Goal: Understand process/instructions: Learn how to perform a task or action

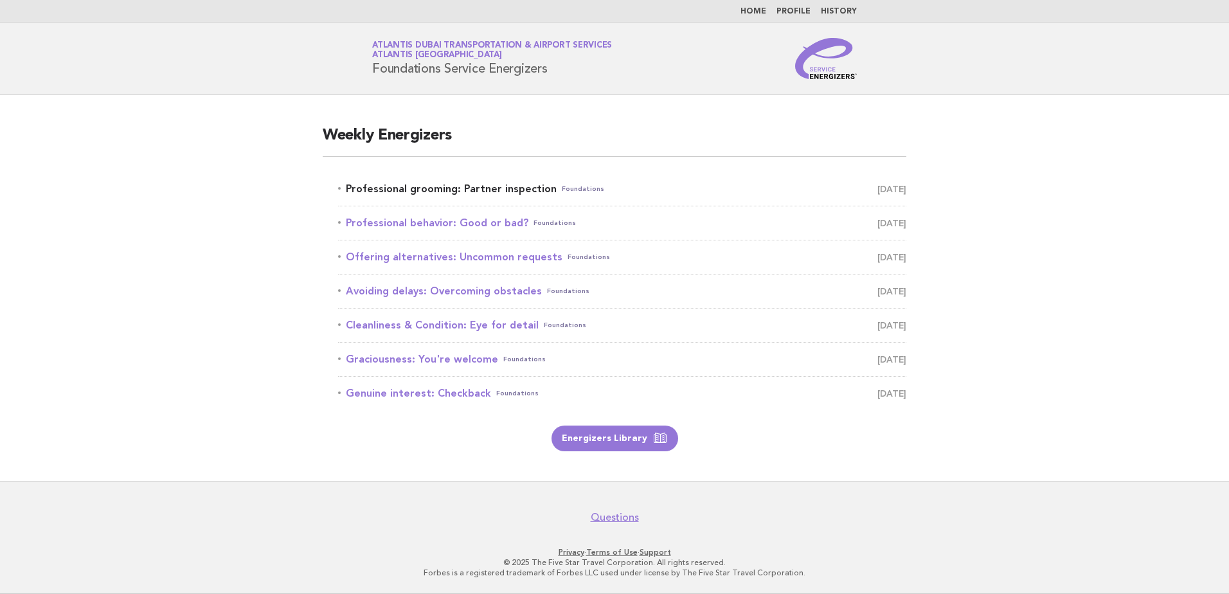
click at [444, 185] on link "Professional grooming: Partner inspection Foundations [DATE]" at bounding box center [622, 189] width 568 height 18
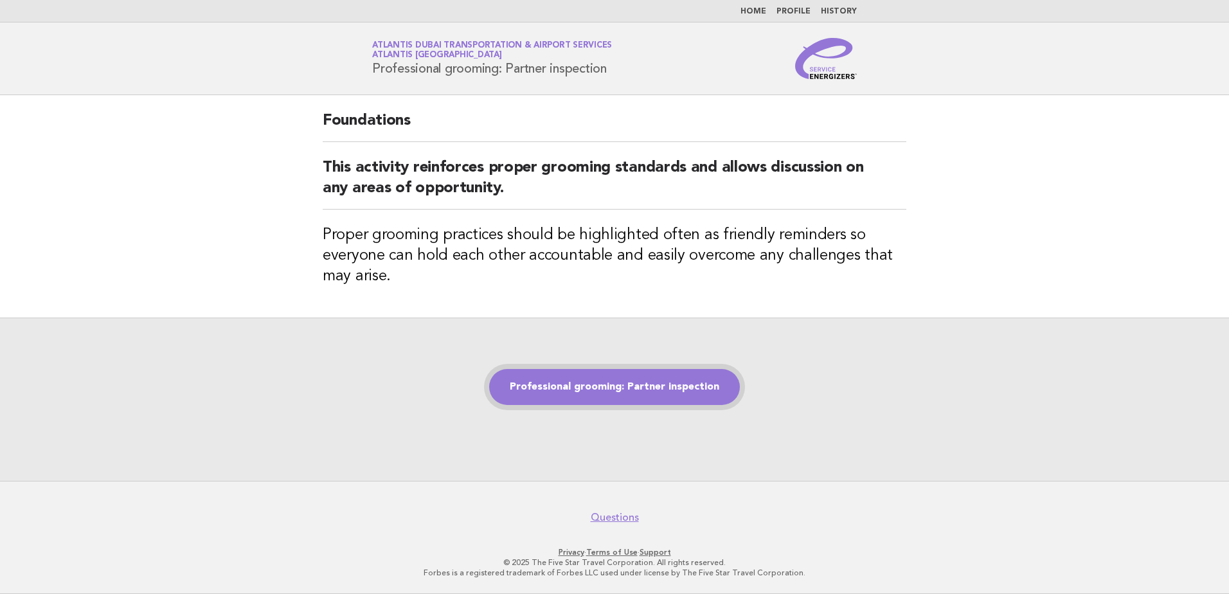
click at [568, 384] on link "Professional grooming: Partner inspection" at bounding box center [614, 387] width 251 height 36
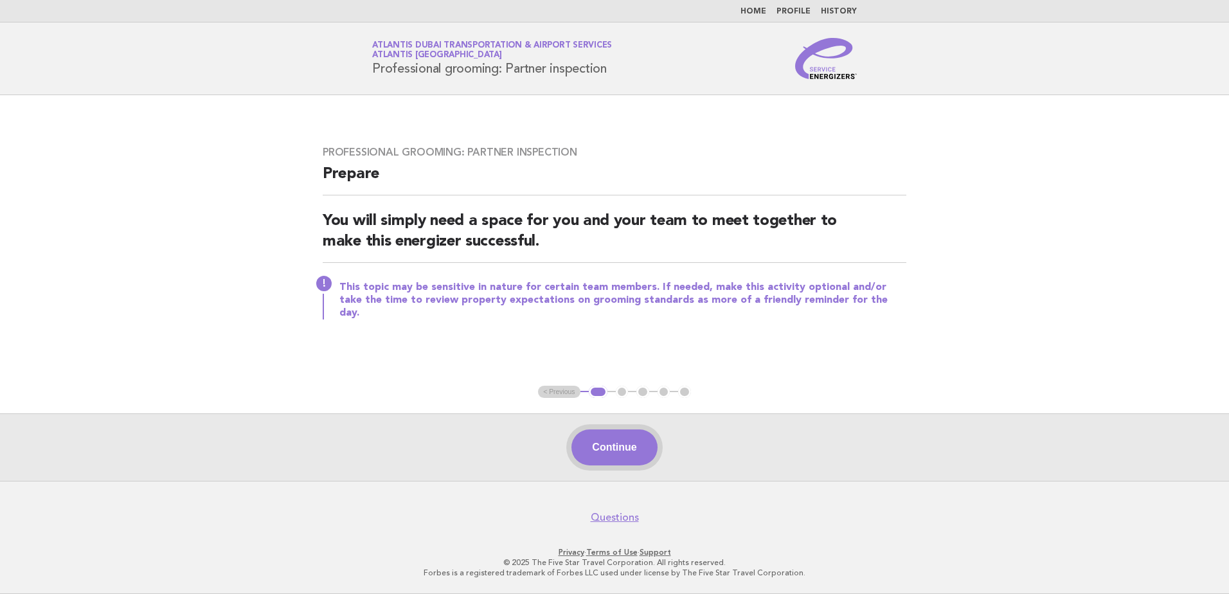
click at [617, 448] on button "Continue" at bounding box center [615, 448] width 86 height 36
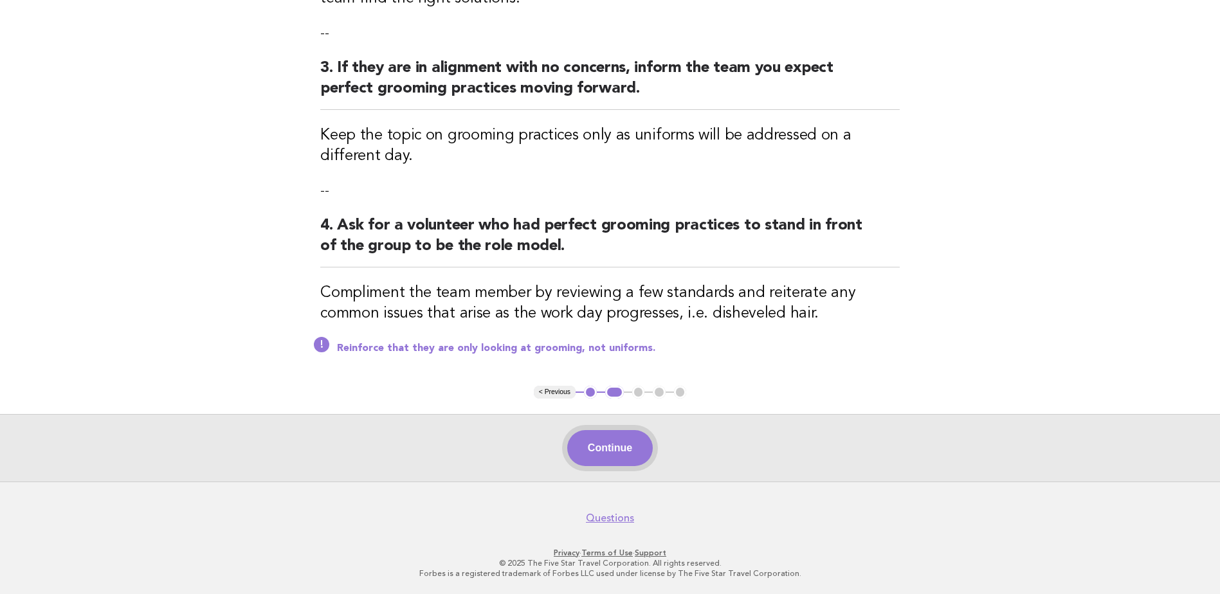
click at [623, 453] on button "Continue" at bounding box center [610, 448] width 86 height 36
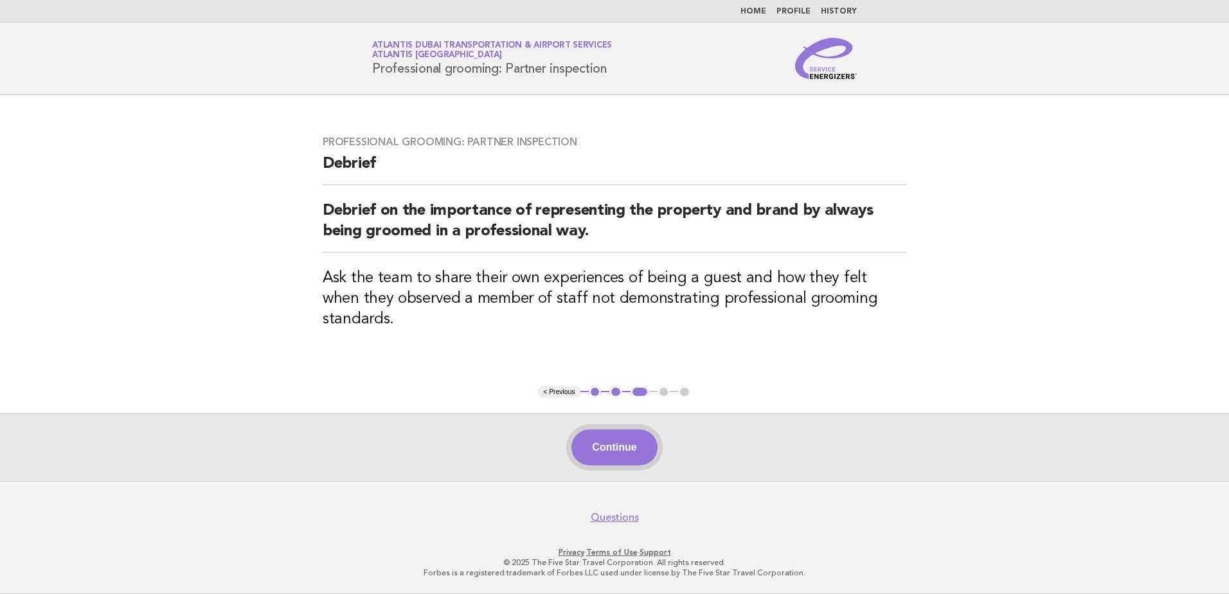
click at [624, 458] on button "Continue" at bounding box center [615, 448] width 86 height 36
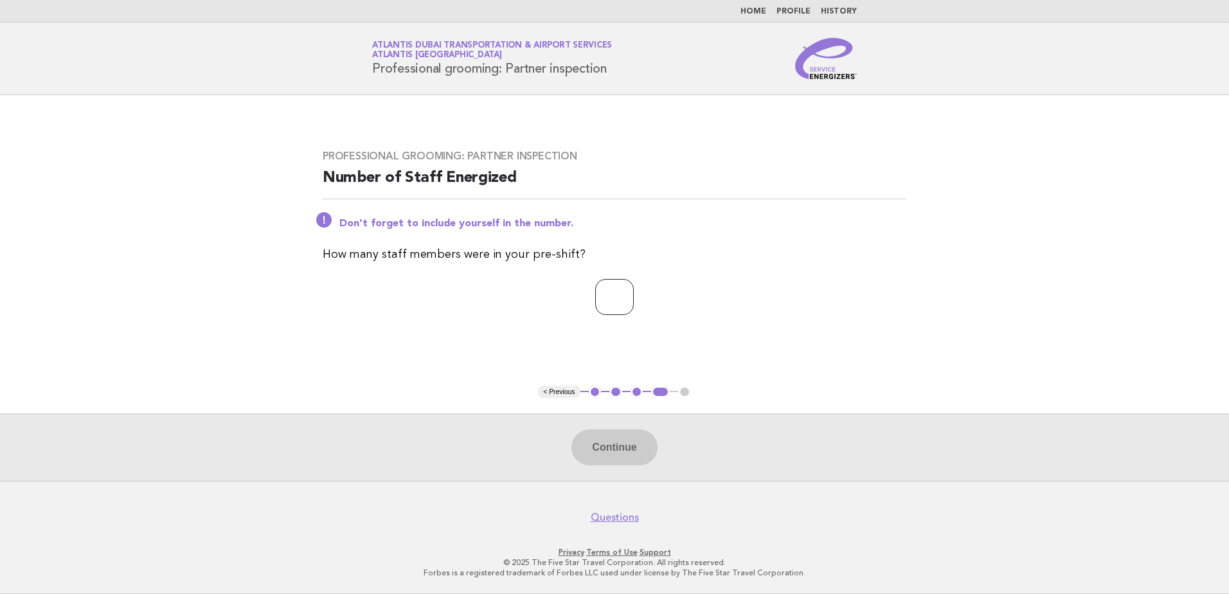
click at [608, 301] on input "number" at bounding box center [614, 297] width 39 height 36
type input "**"
click at [607, 447] on button "Continue" at bounding box center [615, 448] width 86 height 36
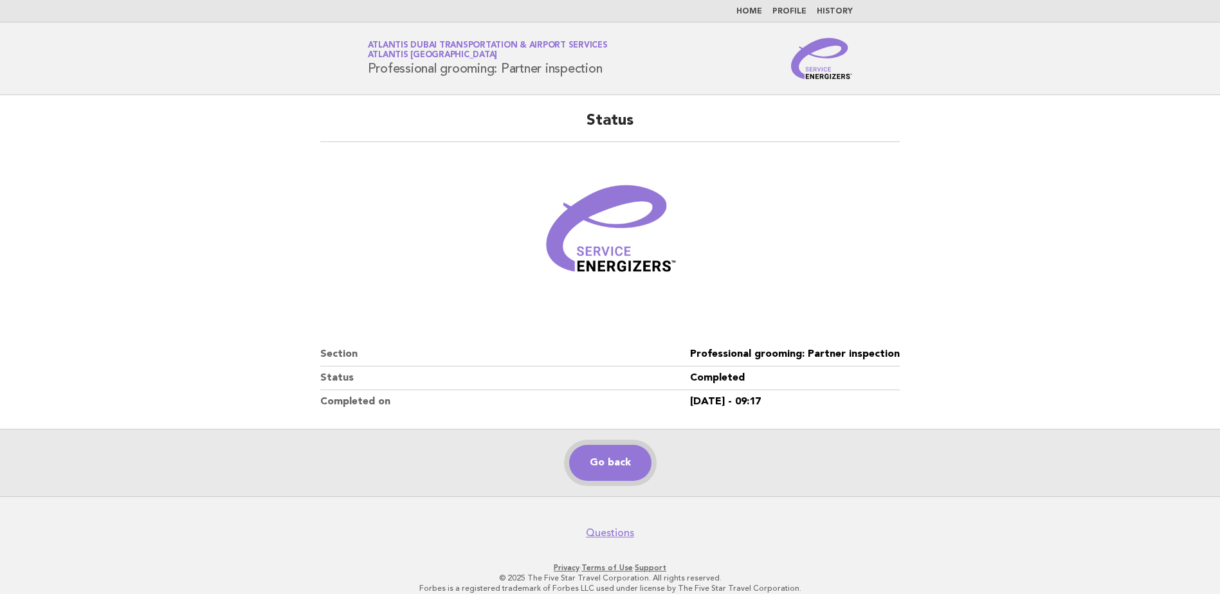
click at [610, 464] on link "Go back" at bounding box center [610, 463] width 82 height 36
